Goal: Check status: Check status

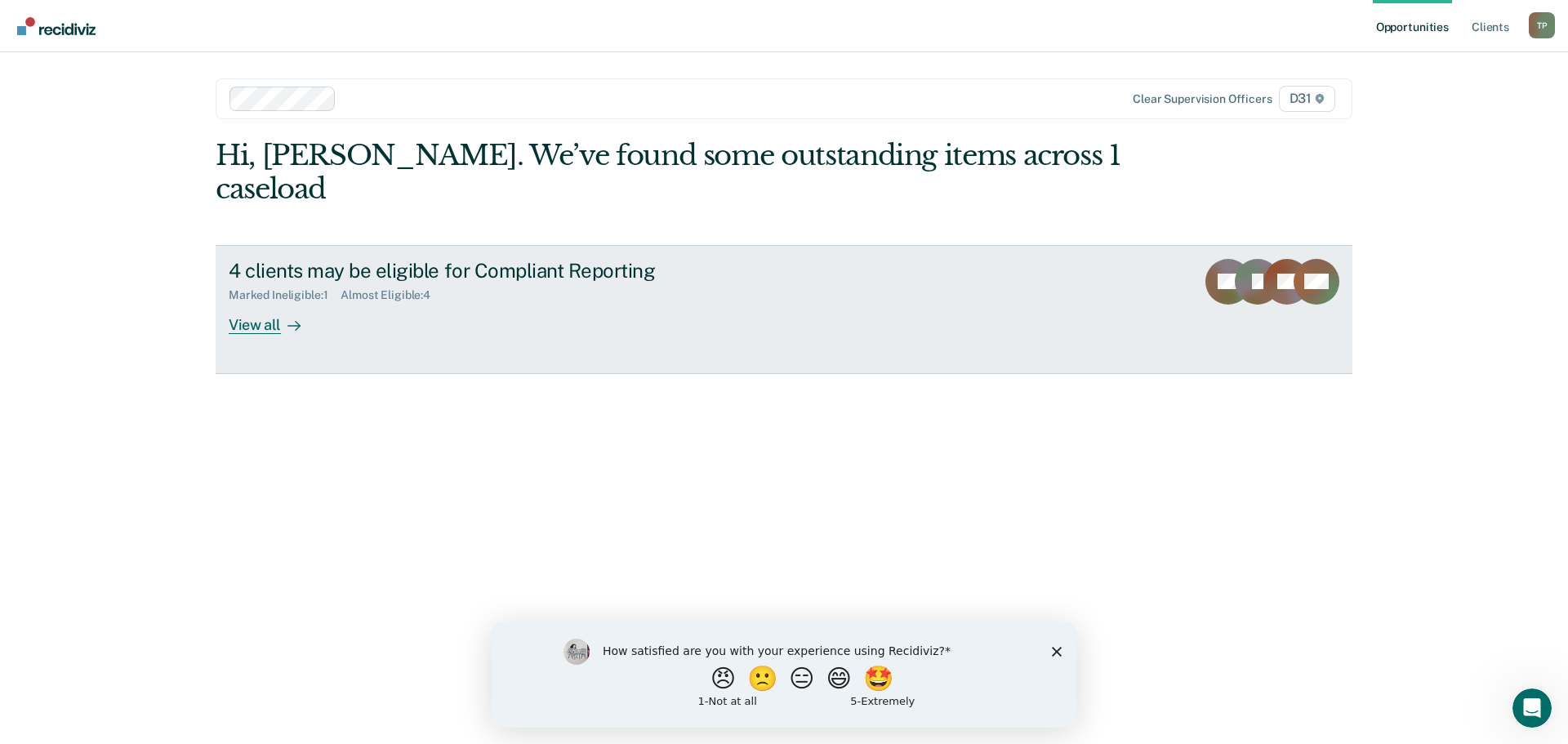
click at [348, 273] on div "4 clients may be eligible for Compliant Reporting Marked Ineligible : 1 Almost …" at bounding box center [535, 296] width 612 height 75
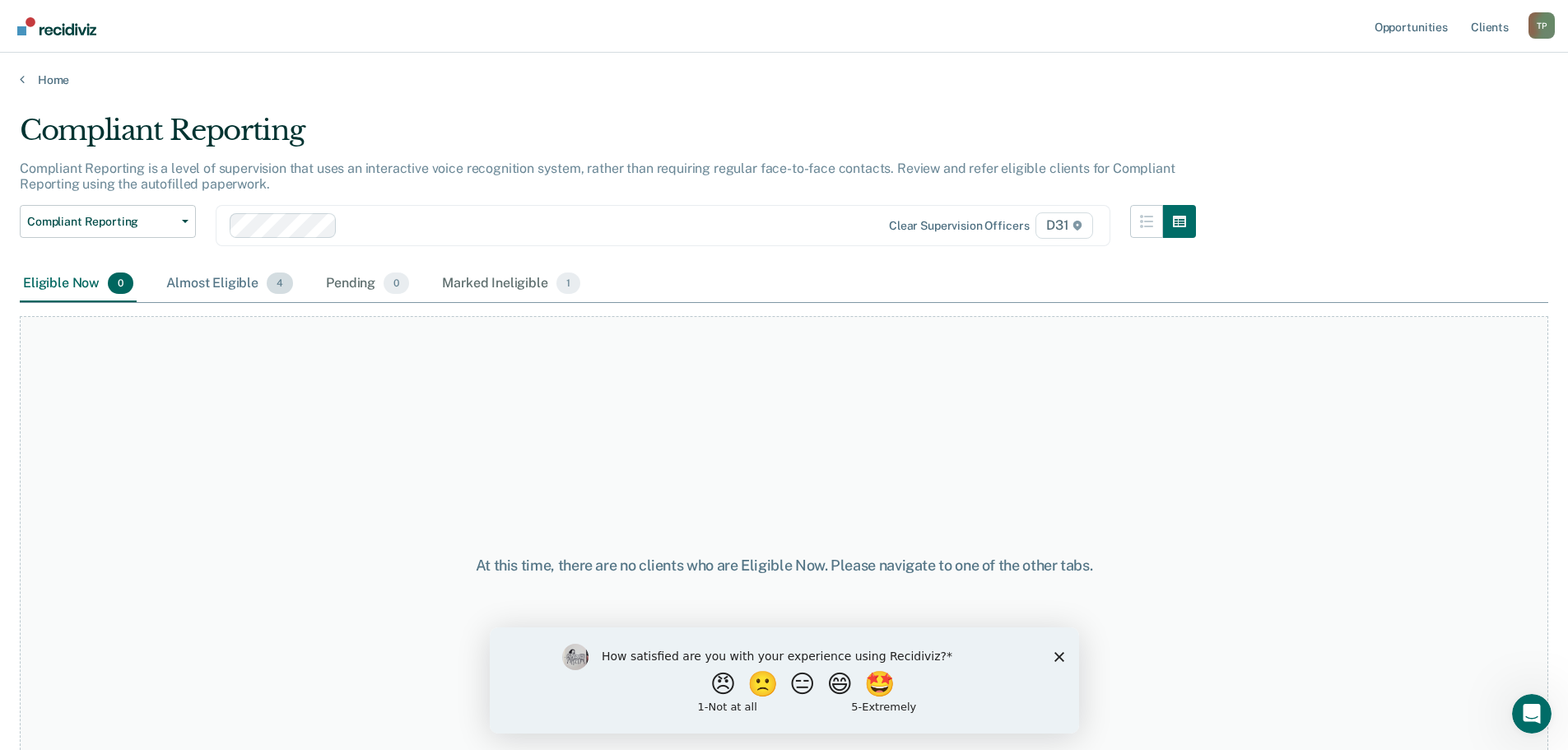
click at [199, 290] on div "Almost Eligible 4" at bounding box center [230, 284] width 134 height 37
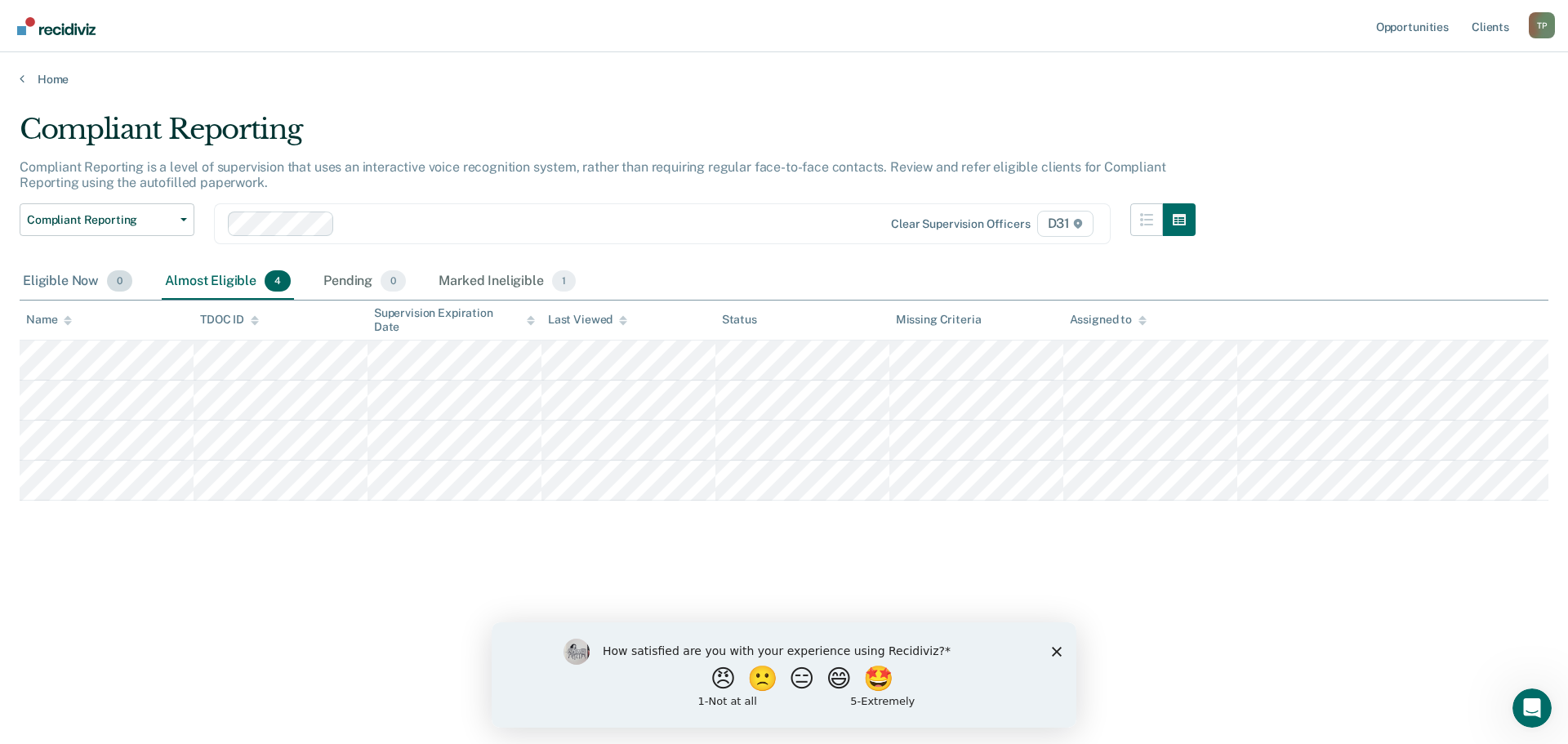
click at [73, 281] on div "Eligible Now 0" at bounding box center [77, 282] width 116 height 36
